Goal: Information Seeking & Learning: Learn about a topic

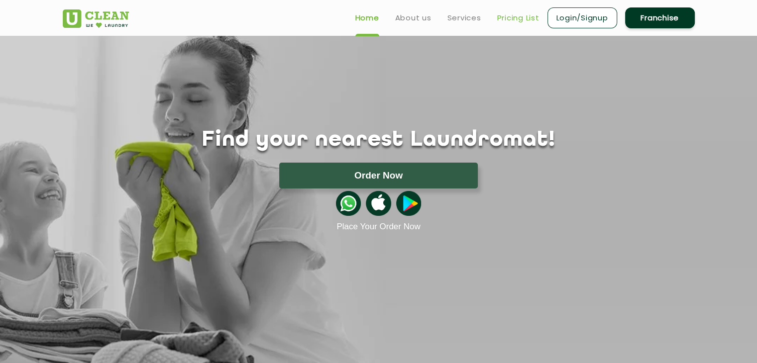
click at [521, 16] on link "Pricing List" at bounding box center [518, 18] width 42 height 12
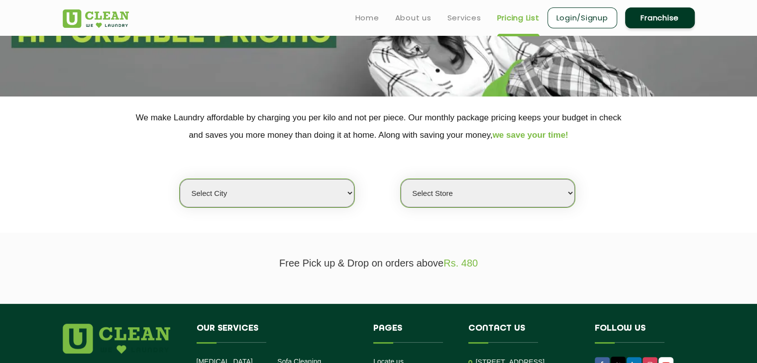
scroll to position [100, 0]
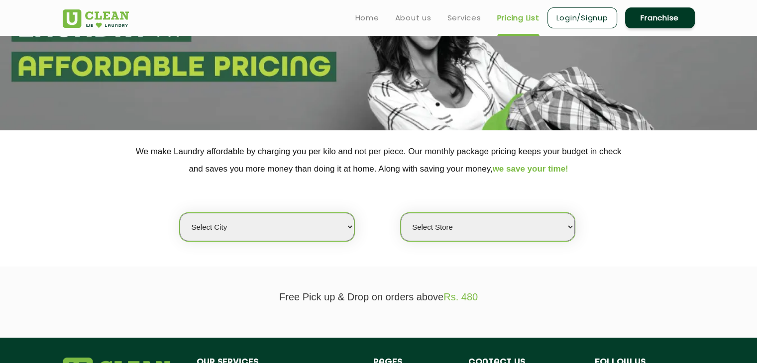
click at [340, 229] on select "Select city [GEOGRAPHIC_DATA] [GEOGRAPHIC_DATA] [GEOGRAPHIC_DATA] [GEOGRAPHIC_D…" at bounding box center [267, 227] width 174 height 28
click at [348, 228] on select "Select city [GEOGRAPHIC_DATA] [GEOGRAPHIC_DATA] [GEOGRAPHIC_DATA] [GEOGRAPHIC_D…" at bounding box center [267, 227] width 174 height 28
click at [350, 225] on select "Select city [GEOGRAPHIC_DATA] [GEOGRAPHIC_DATA] [GEOGRAPHIC_DATA] [GEOGRAPHIC_D…" at bounding box center [267, 227] width 174 height 28
select select "8"
click at [180, 213] on select "Select city [GEOGRAPHIC_DATA] [GEOGRAPHIC_DATA] [GEOGRAPHIC_DATA] [GEOGRAPHIC_D…" at bounding box center [267, 227] width 174 height 28
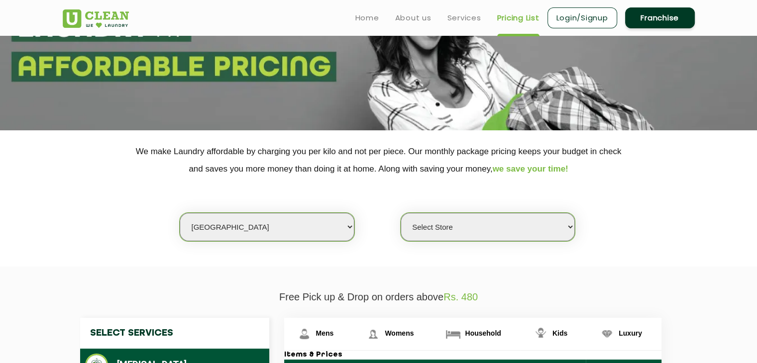
click at [531, 227] on select "Select Store [GEOGRAPHIC_DATA] [GEOGRAPHIC_DATA] [GEOGRAPHIC_DATA] [GEOGRAPHIC_…" at bounding box center [488, 227] width 174 height 28
select select "475"
click at [401, 213] on select "Select Store [GEOGRAPHIC_DATA] [GEOGRAPHIC_DATA] [GEOGRAPHIC_DATA] [GEOGRAPHIC_…" at bounding box center [488, 227] width 174 height 28
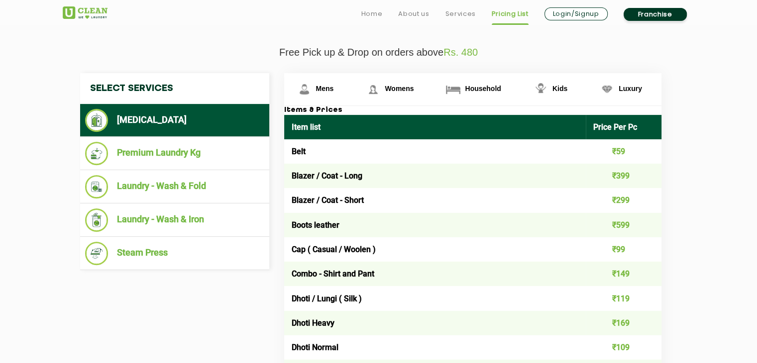
scroll to position [348, 0]
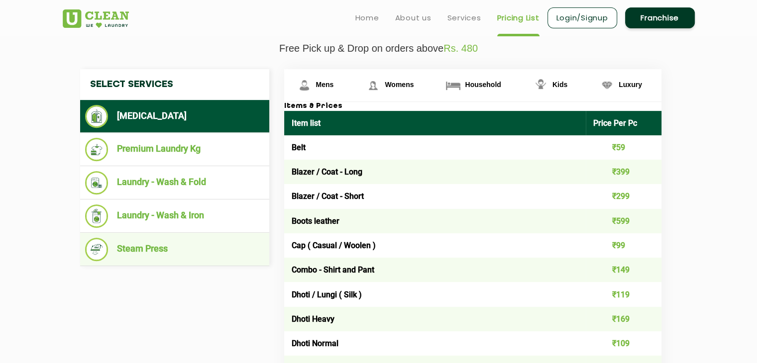
click at [202, 246] on li "Steam Press" at bounding box center [174, 249] width 179 height 23
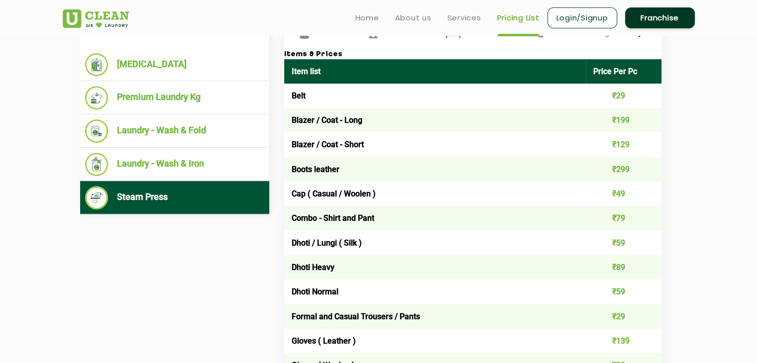
scroll to position [398, 0]
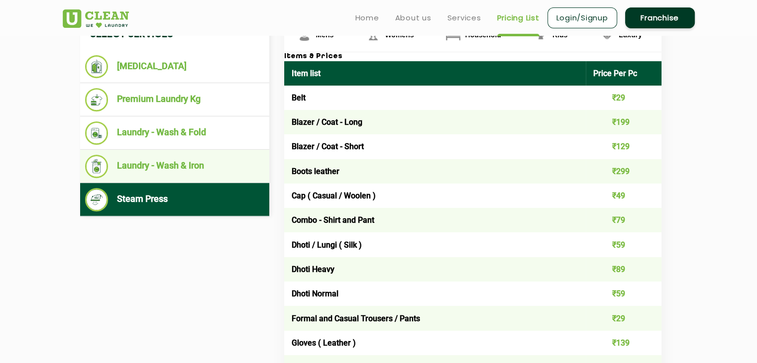
click at [162, 168] on li "Laundry - Wash & Iron" at bounding box center [174, 166] width 179 height 23
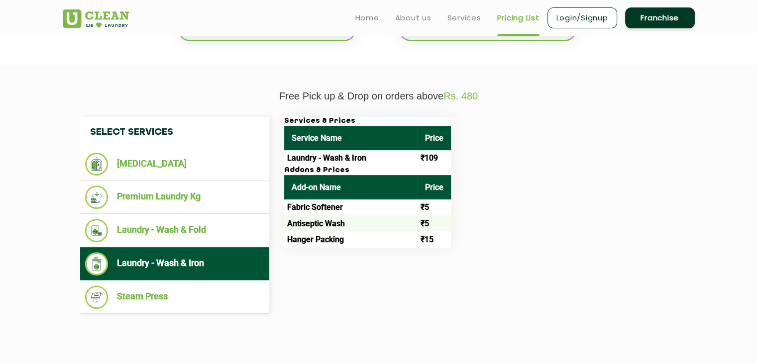
scroll to position [299, 0]
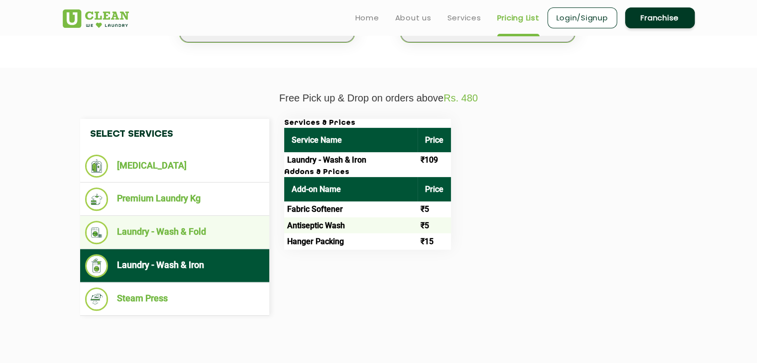
click at [181, 234] on li "Laundry - Wash & Fold" at bounding box center [174, 232] width 179 height 23
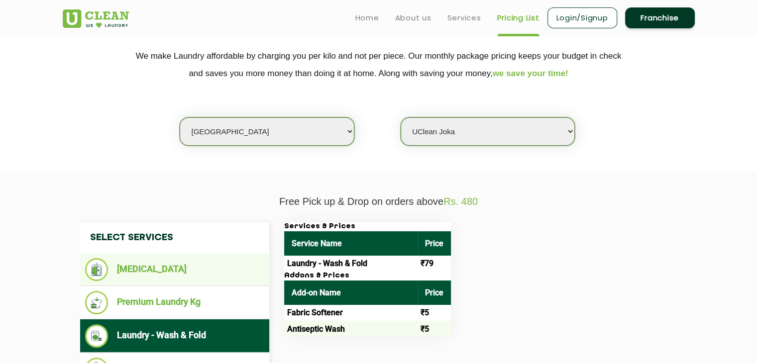
scroll to position [199, 0]
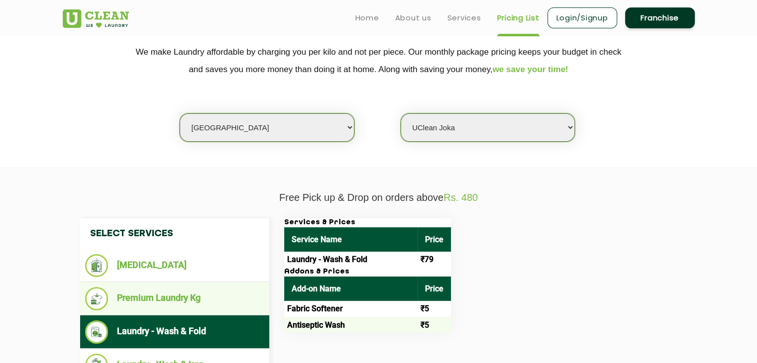
click at [183, 297] on li "Premium Laundry Kg" at bounding box center [174, 298] width 179 height 23
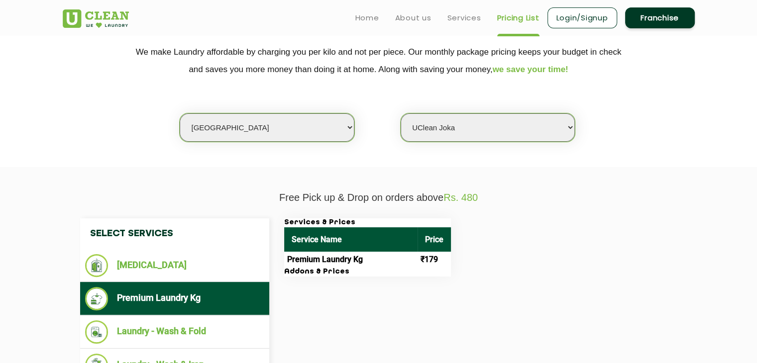
click at [314, 274] on h3 "Addons & Prices" at bounding box center [367, 272] width 167 height 9
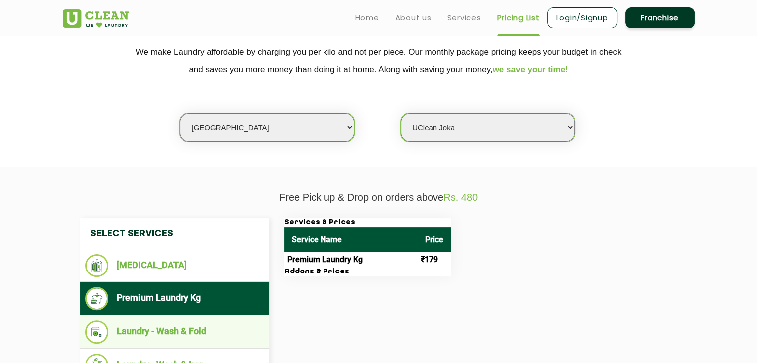
click at [199, 322] on li "Laundry - Wash & Fold" at bounding box center [174, 331] width 179 height 23
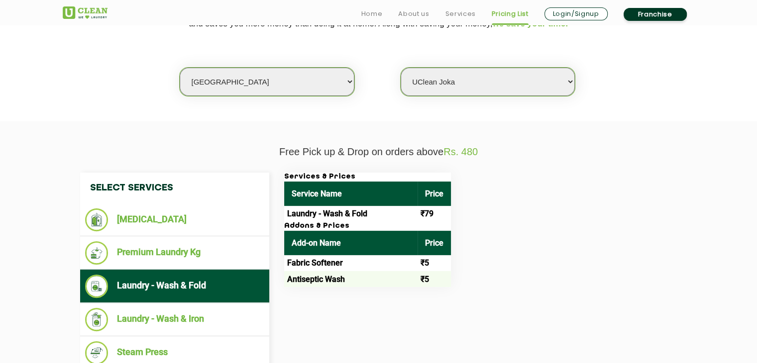
scroll to position [249, 0]
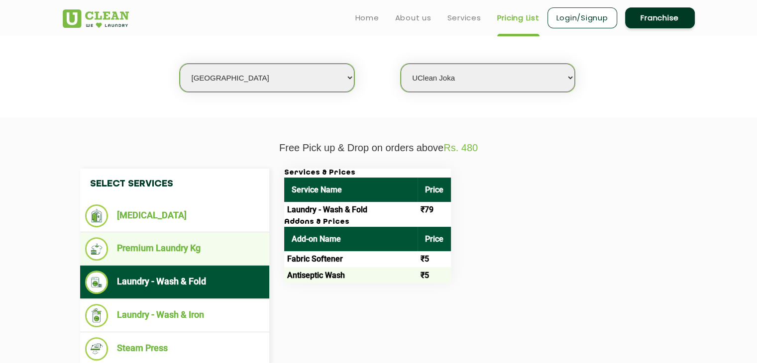
click at [167, 235] on ul "Premium Laundry Kg" at bounding box center [174, 248] width 189 height 33
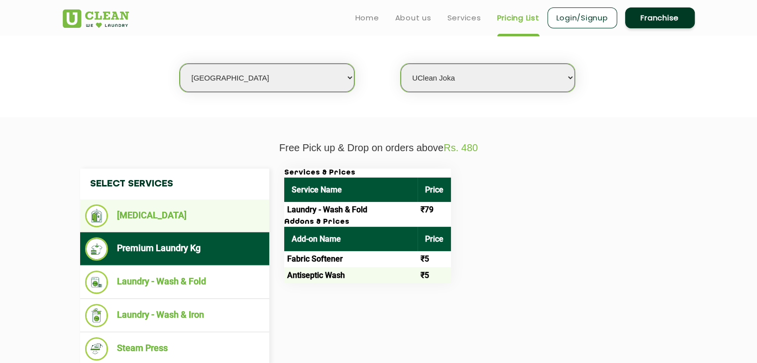
click at [169, 226] on li "[MEDICAL_DATA]" at bounding box center [174, 216] width 179 height 23
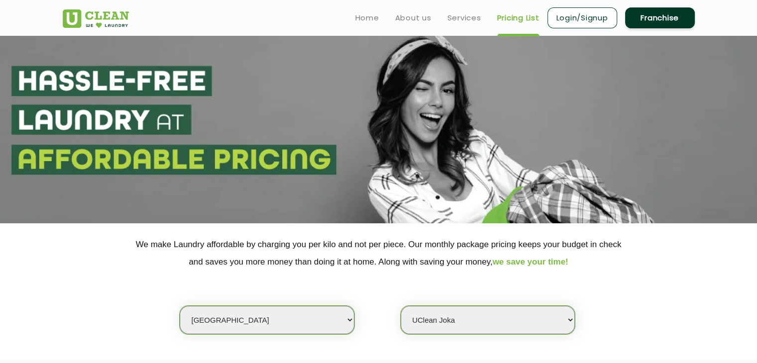
scroll to position [0, 0]
